Goal: Check status: Check status

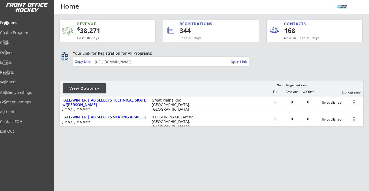
click at [101, 88] on div "View Options" at bounding box center [84, 88] width 43 height 5
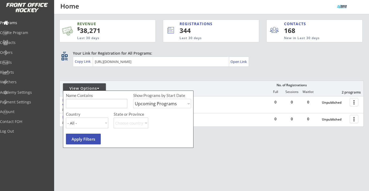
click at [150, 103] on select "Upcoming Programs Past Programs Specific Date Range" at bounding box center [162, 103] width 58 height 9
select select ""Specific Date Range""
click at [133, 99] on select "Upcoming Programs Past Programs Specific Date Range" at bounding box center [162, 103] width 58 height 9
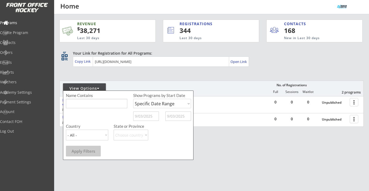
click at [148, 117] on input "text" at bounding box center [146, 116] width 26 height 9
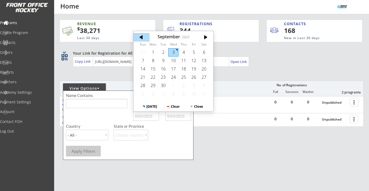
click at [145, 39] on div at bounding box center [142, 37] width 16 height 9
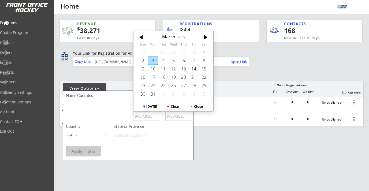
click at [145, 39] on div at bounding box center [142, 37] width 16 height 9
click at [206, 38] on div at bounding box center [205, 37] width 16 height 9
click at [206, 39] on div at bounding box center [205, 37] width 16 height 9
click at [162, 55] on div "1" at bounding box center [163, 52] width 10 height 8
type input "[DATE]"
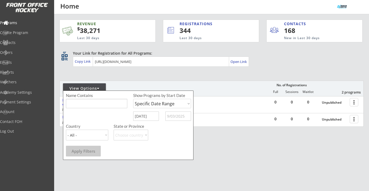
click at [177, 115] on input "text" at bounding box center [179, 116] width 26 height 9
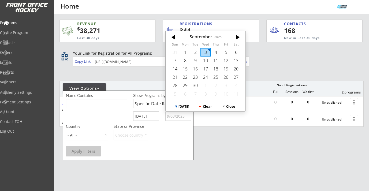
click at [207, 50] on div "3" at bounding box center [206, 52] width 10 height 8
type input "[DATE]"
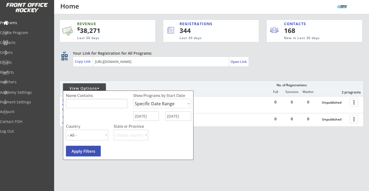
click at [94, 149] on button "Apply Filters" at bounding box center [83, 151] width 35 height 11
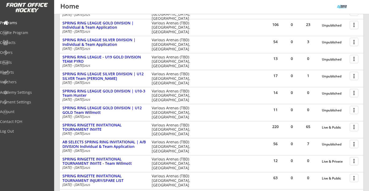
scroll to position [8, 0]
